Goal: Task Accomplishment & Management: Manage account settings

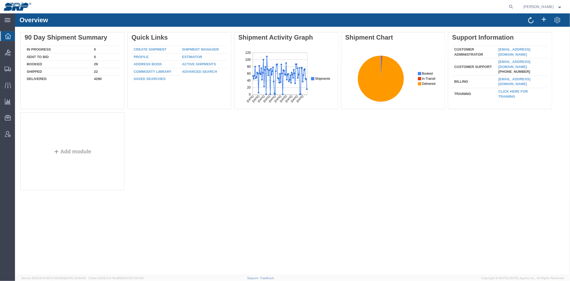
drag, startPoint x: 513, startPoint y: 9, endPoint x: 501, endPoint y: 11, distance: 12.3
click at [513, 9] on icon at bounding box center [511, 6] width 7 height 7
click at [474, 11] on input "search" at bounding box center [426, 6] width 163 height 13
paste input "56971995"
type input "56971995"
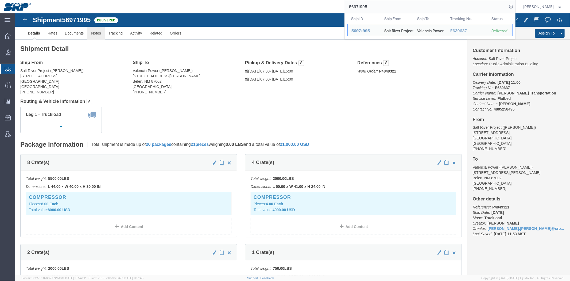
drag, startPoint x: 82, startPoint y: 20, endPoint x: 87, endPoint y: 15, distance: 7.2
click link "Notes"
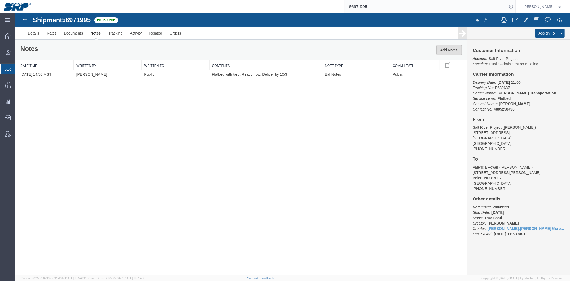
click at [454, 49] on button "Add Notes" at bounding box center [448, 50] width 25 height 10
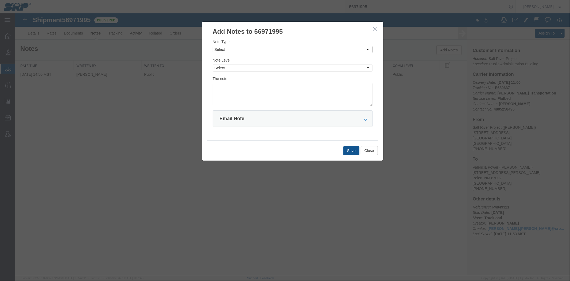
click at [228, 49] on select "Select Approval Bid Notes Carrier Change Notes Claim Notes Content Hazmat Notes…" at bounding box center [293, 48] width 160 height 7
select select "INVOICE_NOTES"
click at [213, 45] on select "Select Approval Bid Notes Carrier Change Notes Claim Notes Content Hazmat Notes…" at bounding box center [293, 48] width 160 height 7
click at [232, 73] on div "Note Type Select Approval Bid Notes Carrier Change Notes Claim Notes Content Ha…" at bounding box center [293, 72] width 160 height 67
click at [233, 64] on select "Select Private to Account Private to Vendor Public" at bounding box center [293, 67] width 160 height 7
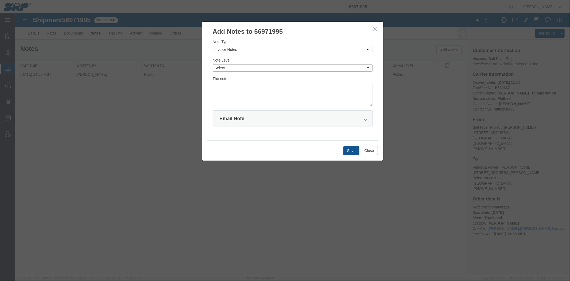
select select "PRIVATE_TO_ACCOUNT"
click at [213, 64] on select "Select Private to Account Private to Vendor Public" at bounding box center [293, 67] width 160 height 7
click at [235, 87] on textarea at bounding box center [293, 94] width 160 height 24
paste textarea "7270849"
type textarea "7270849 $1200"
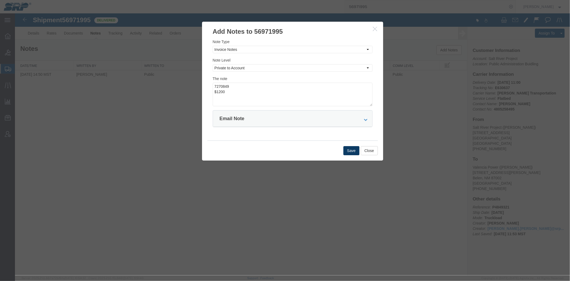
click at [354, 152] on button "Save" at bounding box center [351, 150] width 16 height 9
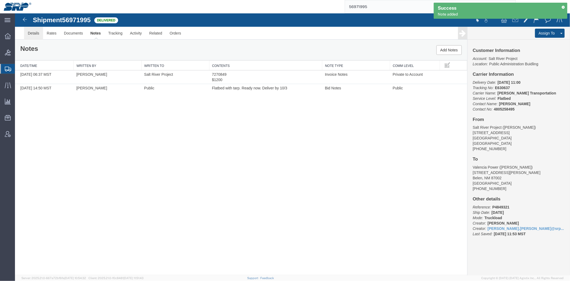
click at [39, 34] on link "Details" at bounding box center [33, 32] width 19 height 13
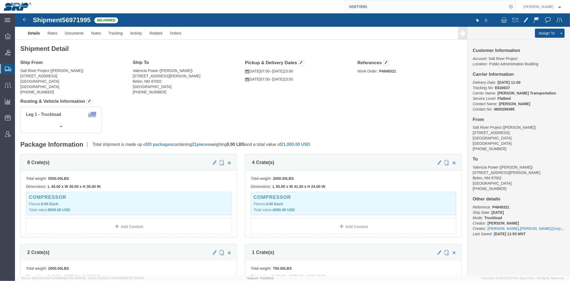
click b "P4849321"
copy b "P4849321"
click at [381, 7] on input "56971995" at bounding box center [426, 6] width 163 height 13
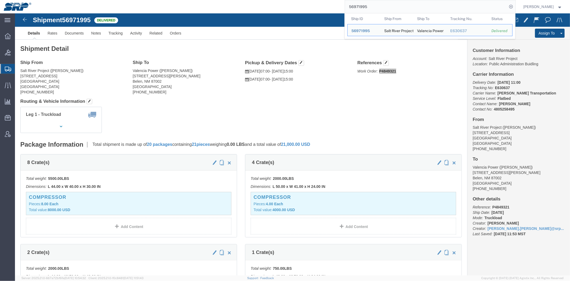
click at [381, 7] on input "56971995" at bounding box center [426, 6] width 163 height 13
paste input "7007443"
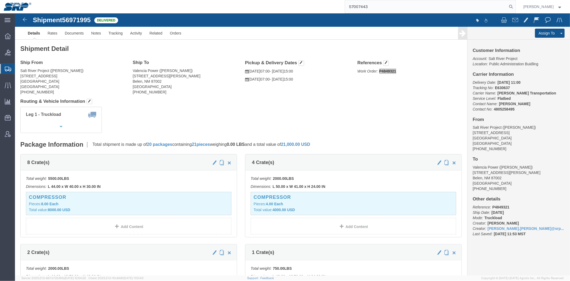
type input "57007443"
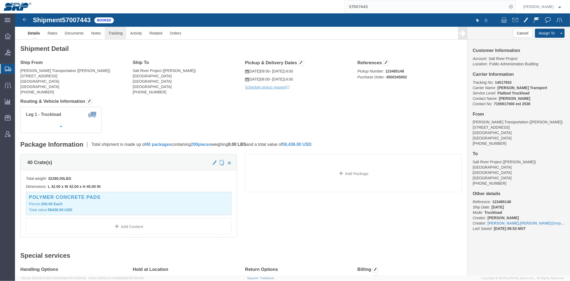
click link "Tracking"
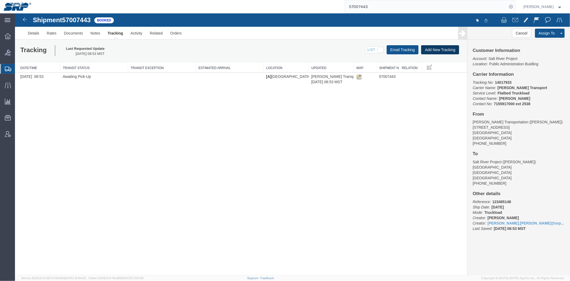
click at [440, 46] on button "Add New Tracking" at bounding box center [440, 49] width 38 height 9
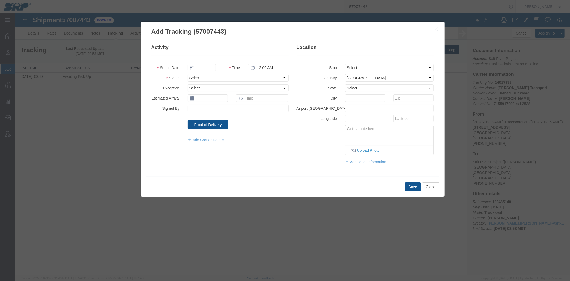
type input "[DATE]"
type input "7:00 AM"
click at [199, 79] on select "Select Arrival Notice Available Arrival Notice Imported Arrive at Delivery Loca…" at bounding box center [237, 77] width 101 height 7
select select "DELIVRED"
click at [187, 74] on select "Select Arrival Notice Available Arrival Notice Imported Arrive at Delivery Loca…" at bounding box center [237, 77] width 101 height 7
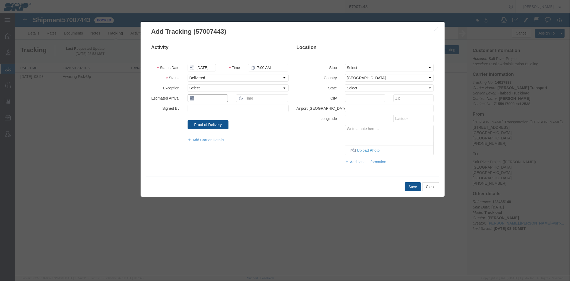
click at [220, 96] on input "text" at bounding box center [207, 97] width 40 height 7
click at [200, 132] on td "6" at bounding box center [199, 131] width 8 height 8
type input "[DATE]"
click at [413, 185] on button "Save" at bounding box center [413, 186] width 16 height 9
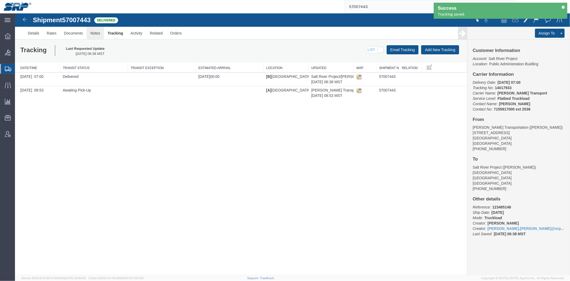
click at [97, 32] on link "Notes" at bounding box center [94, 32] width 17 height 13
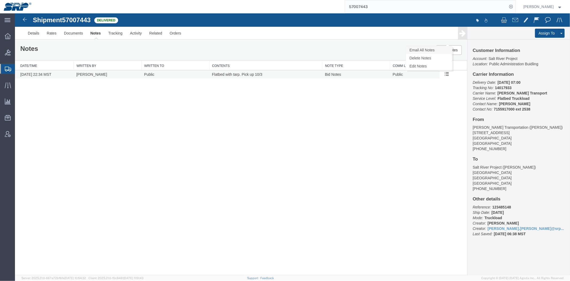
click at [447, 52] on link "Email All Notes" at bounding box center [429, 50] width 46 height 8
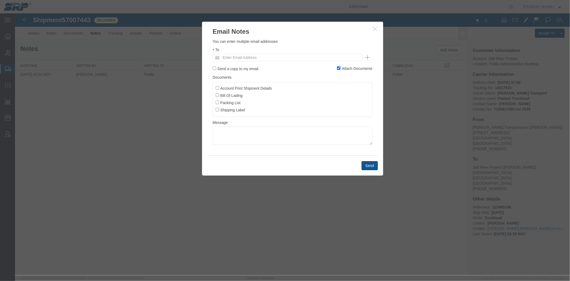
click at [373, 29] on icon "button" at bounding box center [375, 28] width 4 height 5
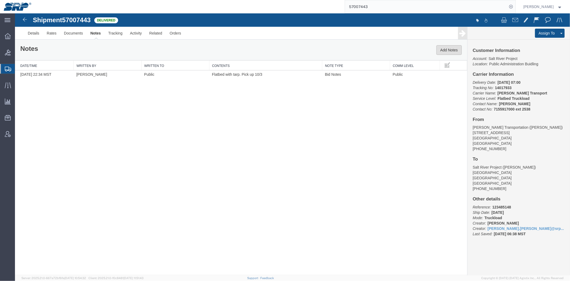
click at [455, 50] on button "Add Notes" at bounding box center [448, 50] width 25 height 10
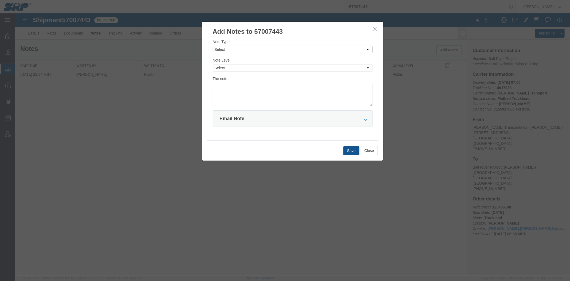
drag, startPoint x: 237, startPoint y: 47, endPoint x: 237, endPoint y: 52, distance: 4.5
click at [237, 47] on select "Select Approval Bid Notes Carrier Change Notes Claim Notes Content Hazmat Notes…" at bounding box center [293, 48] width 160 height 7
select select "INVOICE_NOTES"
click at [213, 45] on select "Select Approval Bid Notes Carrier Change Notes Claim Notes Content Hazmat Notes…" at bounding box center [293, 48] width 160 height 7
click at [240, 69] on select "Select Private to Account Private to Vendor Public" at bounding box center [293, 67] width 160 height 7
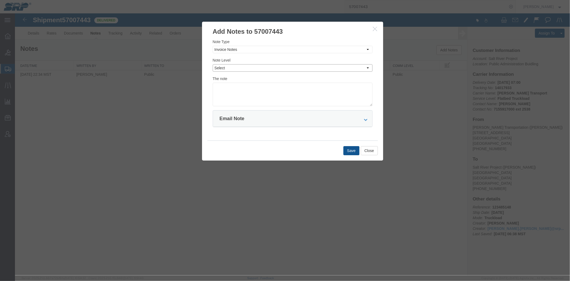
select select "PRIVATE_TO_ACCOUNT"
click at [213, 64] on select "Select Private to Account Private to Vendor Public" at bounding box center [293, 67] width 160 height 7
click at [249, 97] on textarea at bounding box center [293, 94] width 160 height 24
paste textarea "11429626"
type textarea "11429626 $1250"
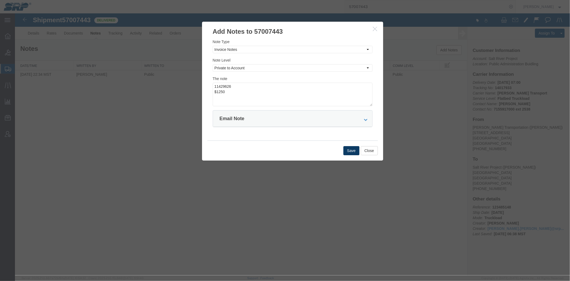
click at [353, 146] on button "Save" at bounding box center [351, 150] width 16 height 9
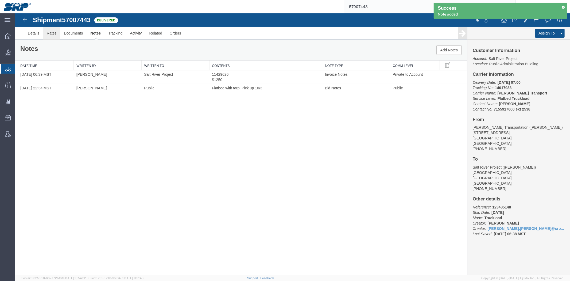
click at [55, 35] on link "Rates" at bounding box center [51, 32] width 17 height 13
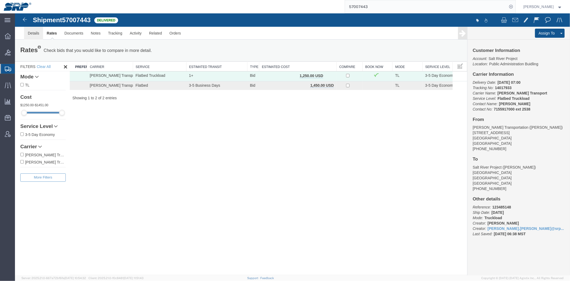
click at [29, 32] on link "Details" at bounding box center [33, 32] width 19 height 13
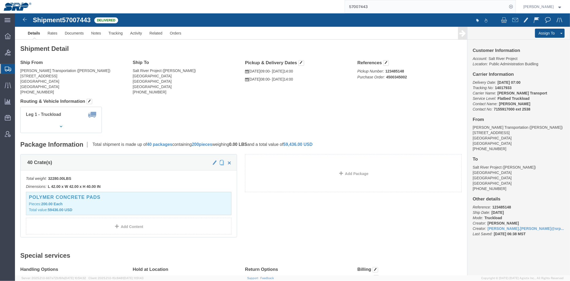
click b "4500345002"
copy b "4500345002"
click div "Leg 1 - Truckload Vehicle 1: Flat Bed Number of trucks: 1"
click at [0, 0] on span "Shipment Manager" at bounding box center [0, 0] width 0 height 0
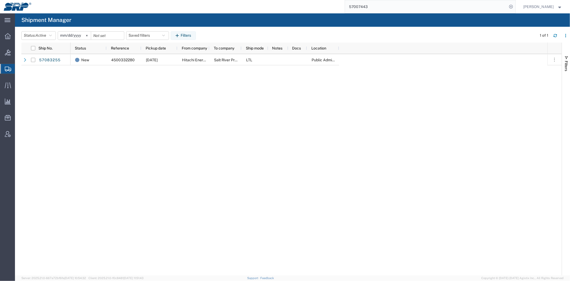
drag, startPoint x: 221, startPoint y: 95, endPoint x: 172, endPoint y: 14, distance: 94.4
click at [221, 95] on div "New 4500332280 [DATE] Hitachi Energy Salt River Project LTL Public Administrati…" at bounding box center [309, 164] width 477 height 221
click at [9, 115] on icon at bounding box center [8, 117] width 6 height 5
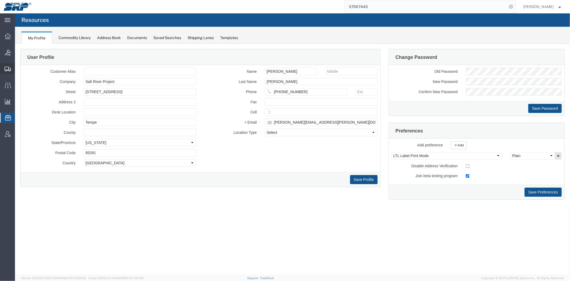
click at [0, 0] on span "Shipment Manager" at bounding box center [0, 0] width 0 height 0
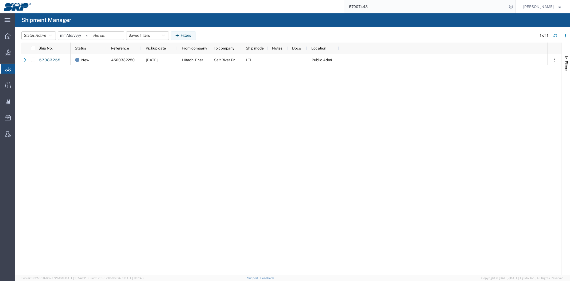
click at [261, 237] on div "New 4500332280 [DATE] Hitachi Energy Salt River Project LTL Public Administrati…" at bounding box center [309, 164] width 477 height 221
